Goal: Book appointment/travel/reservation

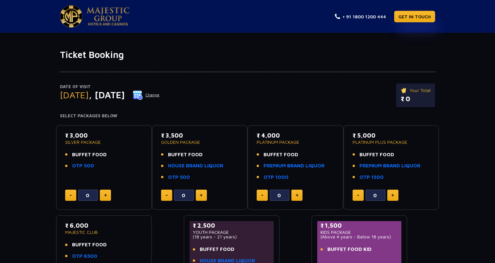
scroll to position [57, 0]
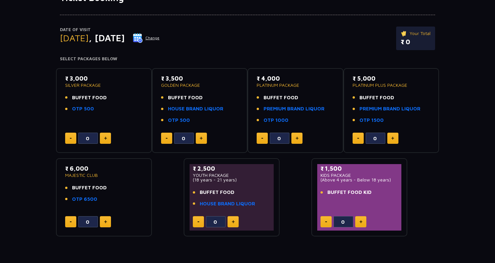
click at [91, 104] on ul "BUFFET FOOD OTP 500" at bounding box center [104, 103] width 78 height 19
click at [95, 99] on span "BUFFET FOOD" at bounding box center [89, 98] width 35 height 8
click at [112, 100] on li "BUFFET FOOD" at bounding box center [104, 98] width 78 height 8
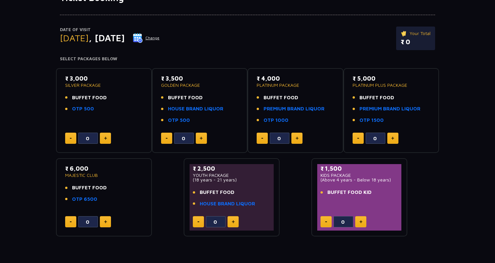
click at [112, 100] on li "BUFFET FOOD" at bounding box center [104, 98] width 78 height 8
click at [190, 97] on span "BUFFET FOOD" at bounding box center [185, 98] width 35 height 8
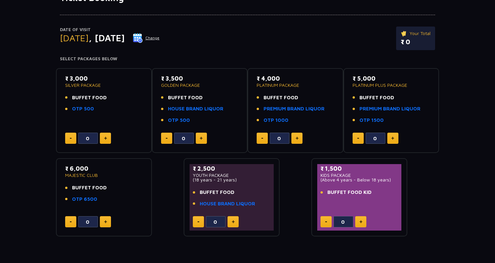
click at [190, 97] on span "BUFFET FOOD" at bounding box center [185, 98] width 35 height 8
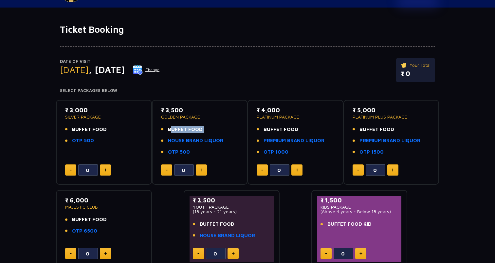
scroll to position [24, 0]
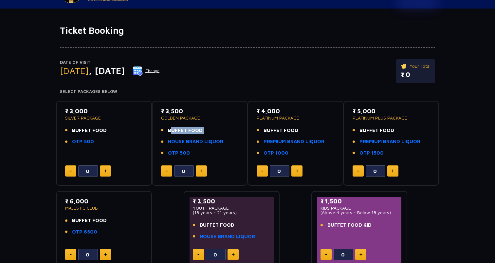
click at [160, 72] on button "Change" at bounding box center [146, 71] width 27 height 10
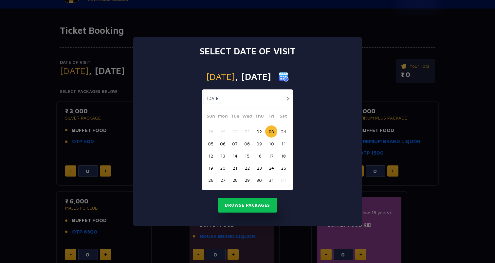
click at [288, 92] on div "[DATE] [DATE]" at bounding box center [248, 98] width 92 height 19
click at [286, 97] on button "button" at bounding box center [288, 99] width 8 height 8
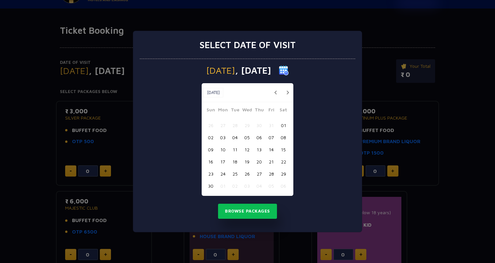
click at [286, 97] on div "[DATE] [DATE]" at bounding box center [248, 92] width 92 height 19
click at [262, 159] on button "20" at bounding box center [259, 162] width 12 height 12
click at [287, 97] on div "[DATE] [DATE]" at bounding box center [248, 92] width 92 height 19
click at [288, 91] on button "button" at bounding box center [288, 92] width 8 height 8
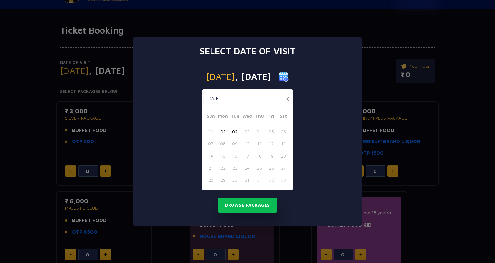
click at [265, 165] on div "21 22 23 24 25 26 27" at bounding box center [248, 168] width 86 height 12
click at [236, 130] on button "02" at bounding box center [235, 131] width 12 height 12
click at [257, 208] on button "Browse Packages" at bounding box center [247, 205] width 59 height 15
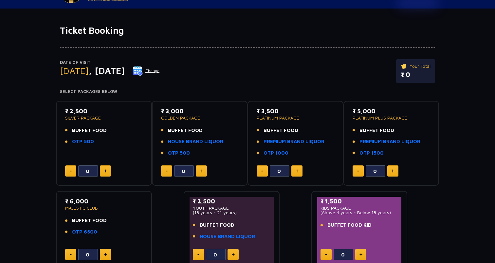
click at [160, 75] on button "Change" at bounding box center [146, 71] width 27 height 10
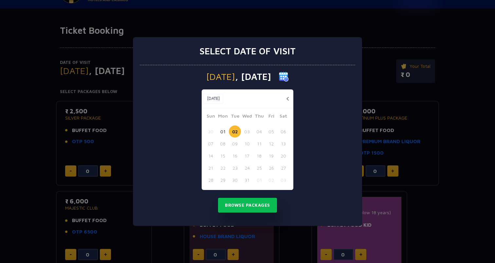
click at [289, 102] on button "button" at bounding box center [288, 99] width 8 height 8
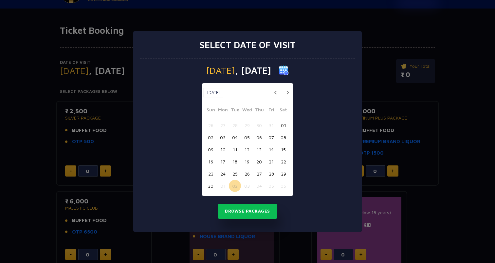
click at [384, 112] on div "Select date of visit [DATE] [DATE] [DATE] Sun Mon Tue Wed Thu Fri Sat 26 27 28 …" at bounding box center [247, 131] width 495 height 263
